Goal: Transaction & Acquisition: Subscribe to service/newsletter

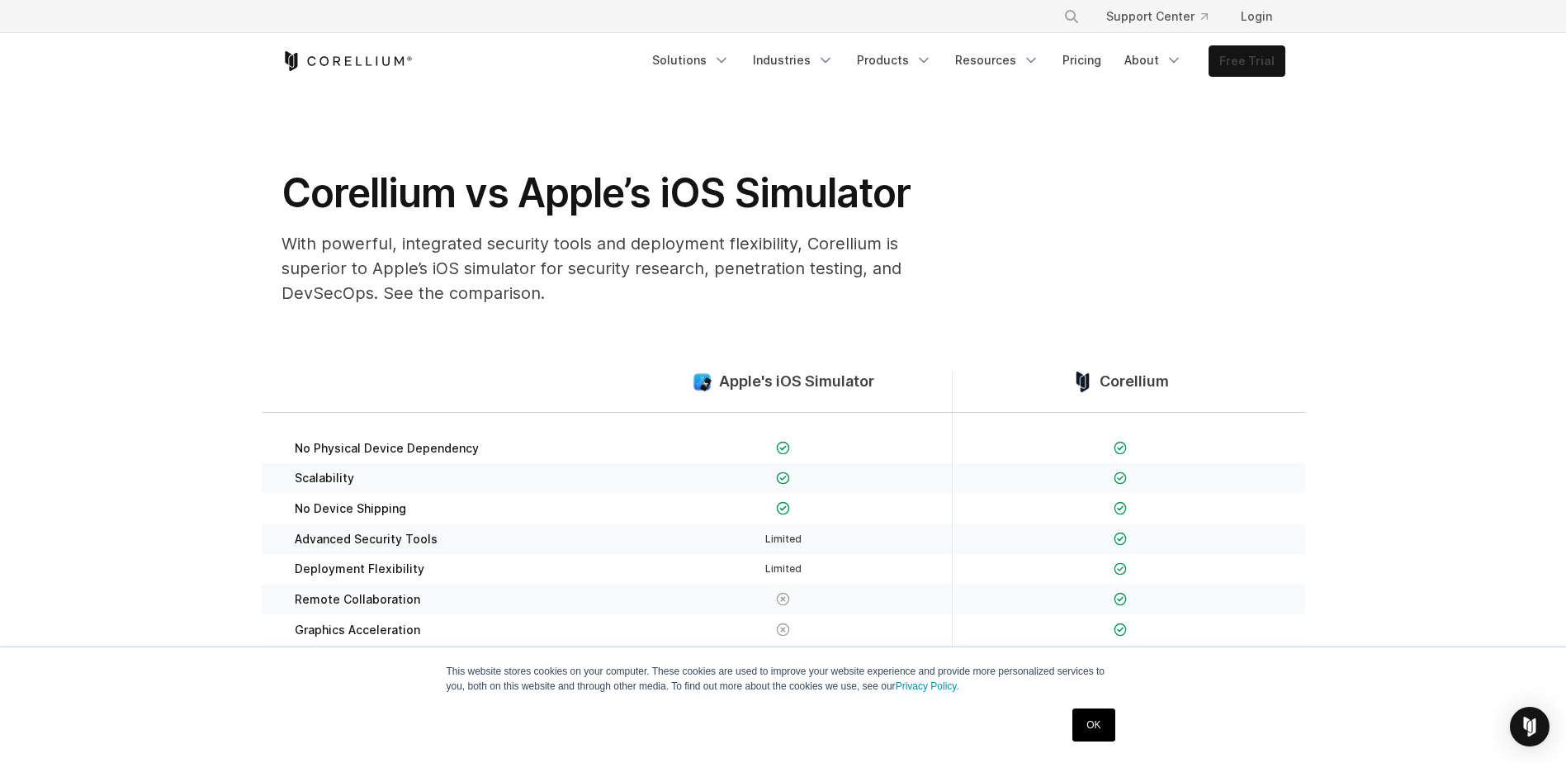
click at [1249, 60] on link "Free Trial" at bounding box center [1247, 61] width 75 height 30
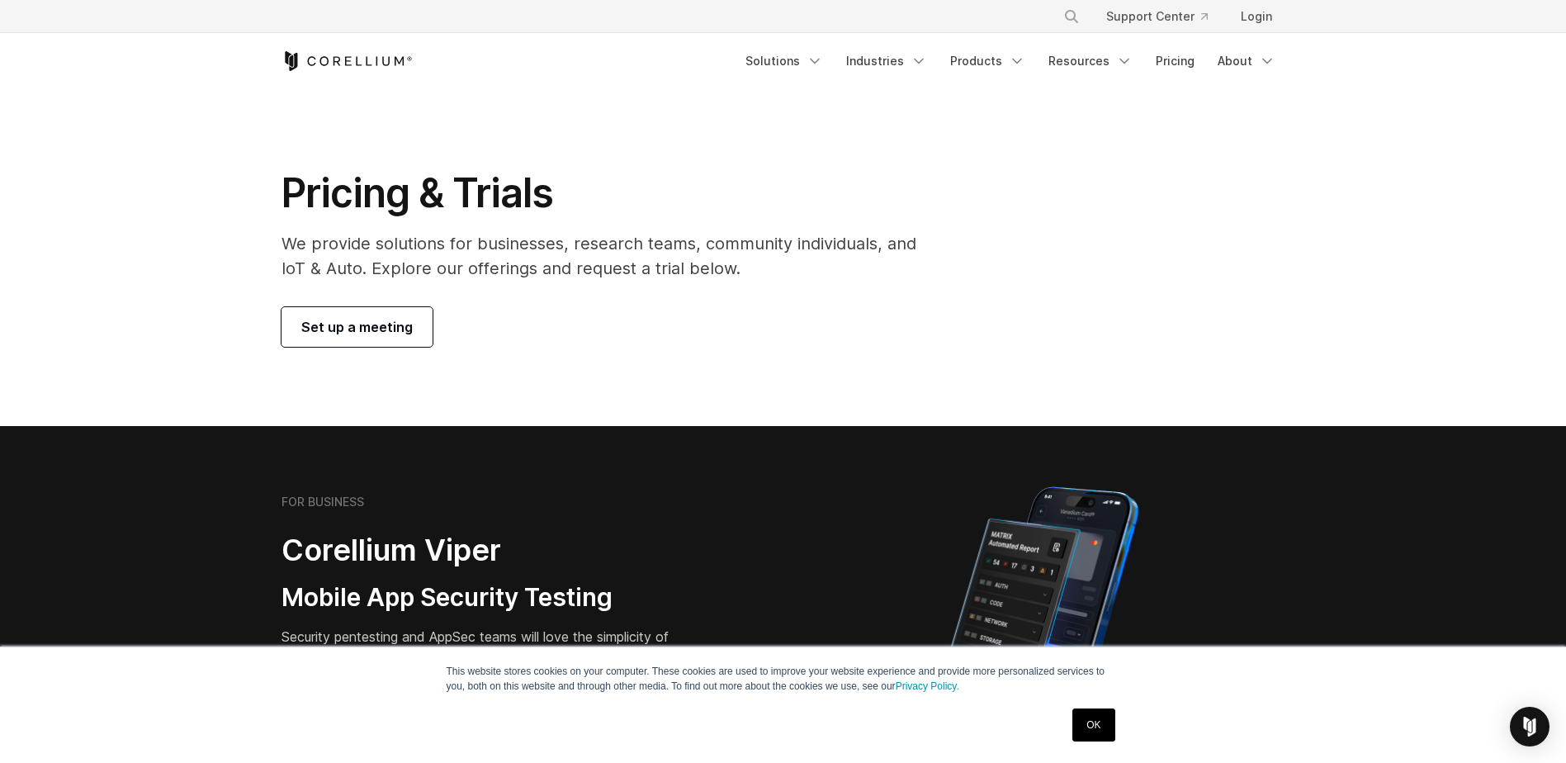
click at [387, 327] on span "Set up a meeting" at bounding box center [356, 327] width 111 height 20
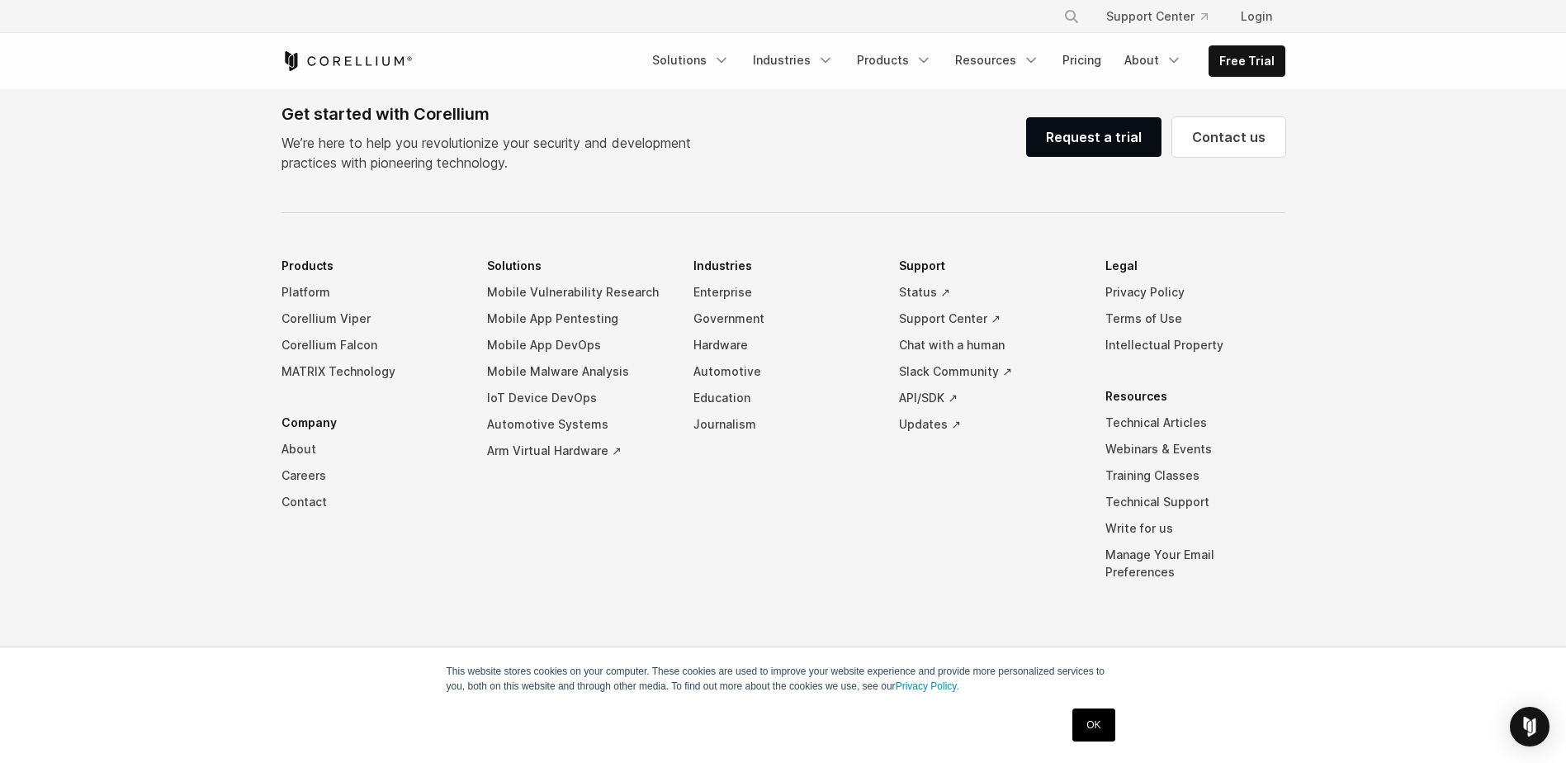
select select "**"
